Goal: Transaction & Acquisition: Purchase product/service

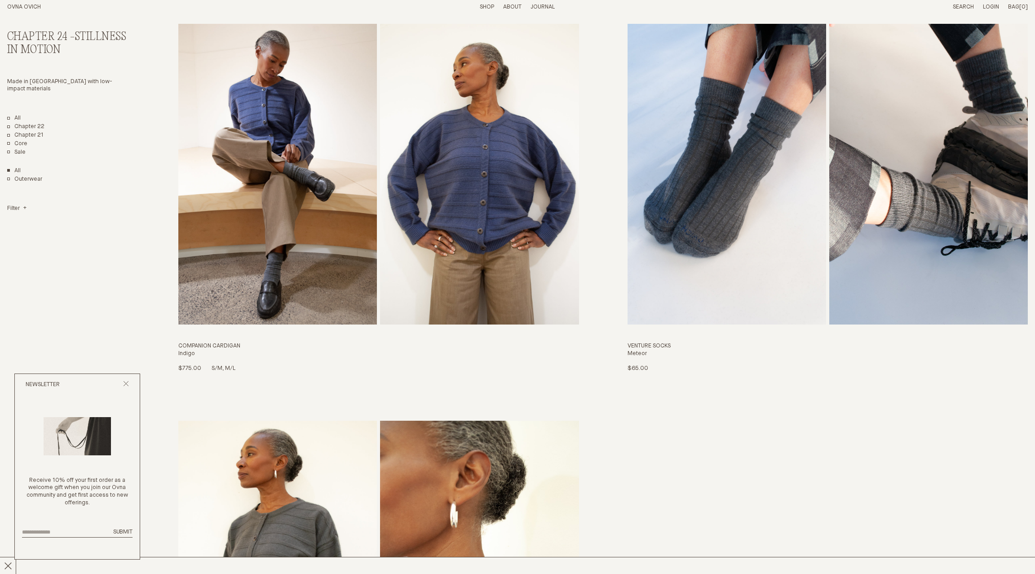
scroll to position [3242, 0]
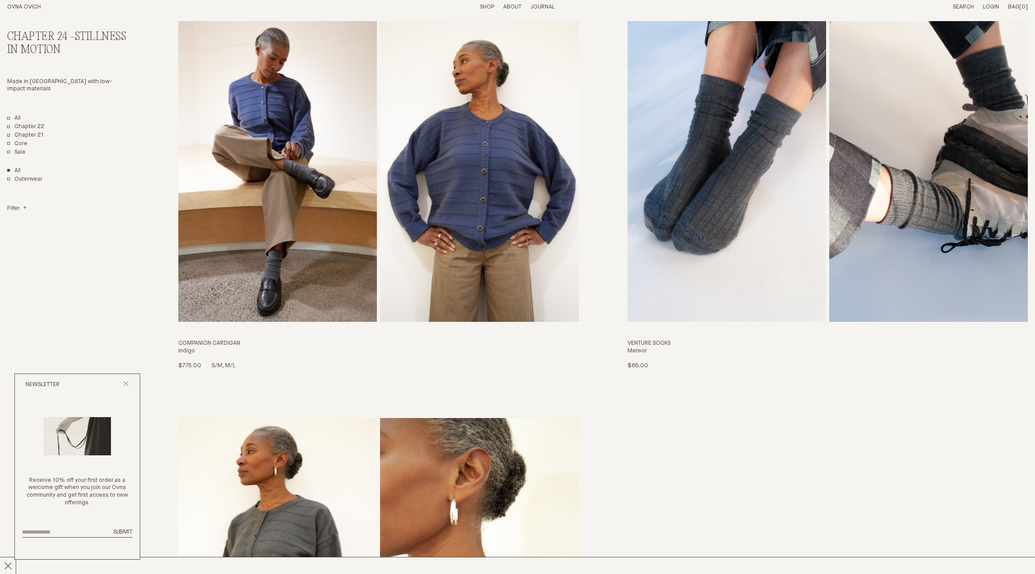
click at [339, 183] on img "Companion Cardigan" at bounding box center [277, 171] width 199 height 301
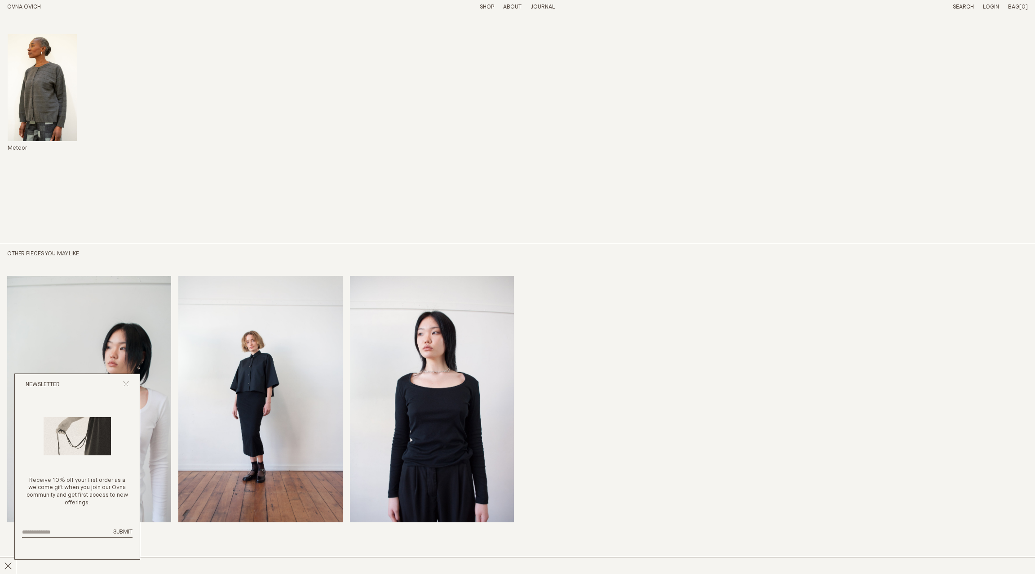
scroll to position [909, 0]
